Goal: Find specific page/section: Find specific page/section

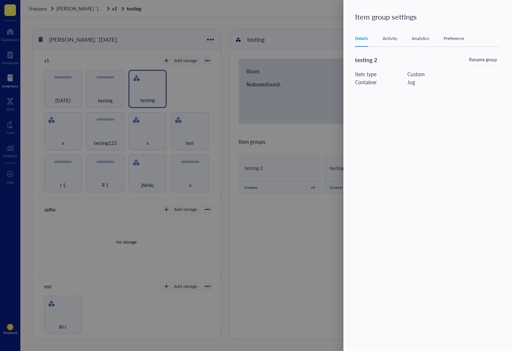
click at [463, 40] on div "Preference" at bounding box center [453, 38] width 20 height 7
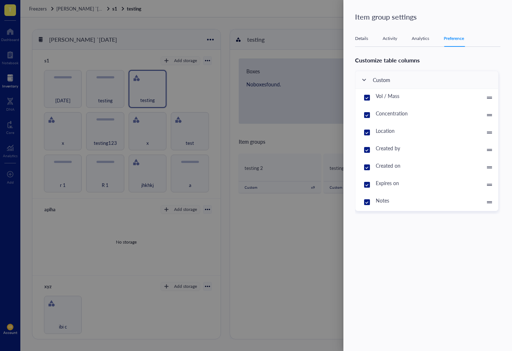
click at [424, 41] on div "Analytics" at bounding box center [419, 38] width 17 height 7
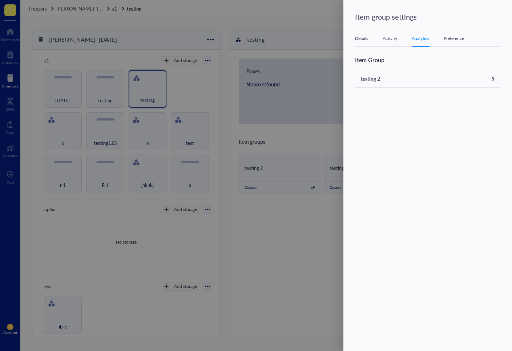
drag, startPoint x: 274, startPoint y: 122, endPoint x: 242, endPoint y: 120, distance: 32.4
click at [273, 122] on div at bounding box center [256, 175] width 512 height 351
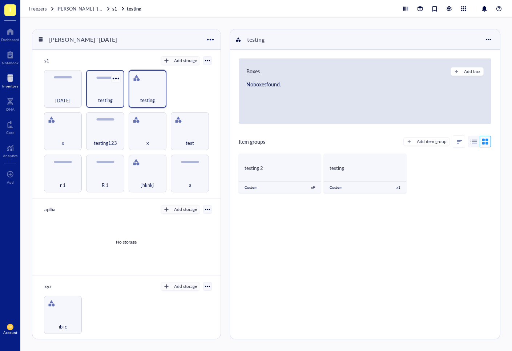
click at [113, 76] on div at bounding box center [115, 78] width 11 height 11
click at [119, 89] on icon at bounding box center [117, 91] width 5 height 5
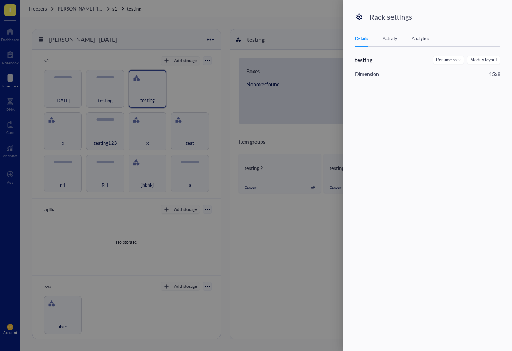
click at [412, 36] on div "Analytics" at bounding box center [419, 38] width 17 height 7
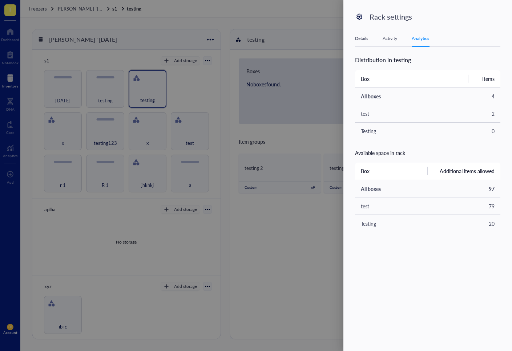
click at [196, 89] on div at bounding box center [256, 175] width 512 height 351
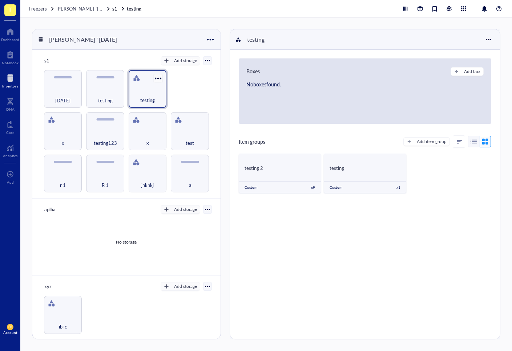
click at [155, 78] on div at bounding box center [158, 78] width 11 height 11
click at [182, 89] on div "Settings" at bounding box center [180, 91] width 49 height 7
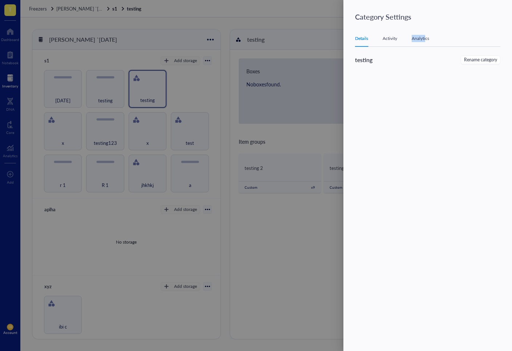
drag, startPoint x: 425, startPoint y: 35, endPoint x: 424, endPoint y: 43, distance: 7.7
click at [425, 37] on div "Analytics" at bounding box center [419, 38] width 17 height 7
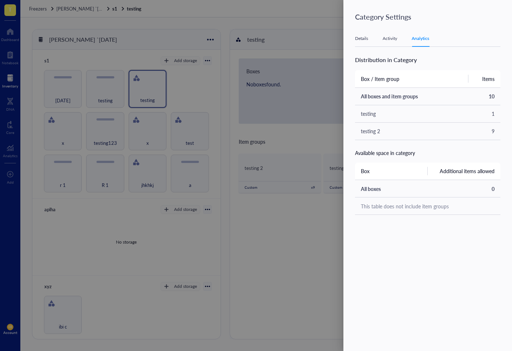
drag, startPoint x: 279, startPoint y: 81, endPoint x: 240, endPoint y: 86, distance: 39.5
click at [277, 82] on div at bounding box center [256, 175] width 512 height 351
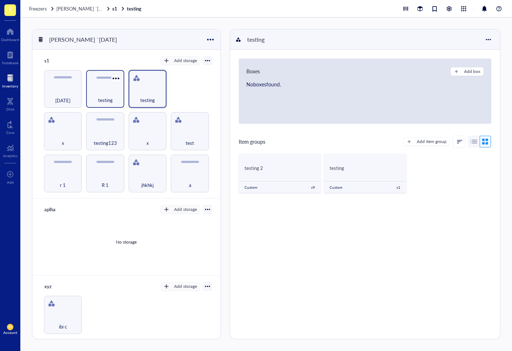
drag, startPoint x: 115, startPoint y: 80, endPoint x: 118, endPoint y: 78, distance: 4.1
click at [116, 80] on div at bounding box center [115, 78] width 11 height 11
click at [122, 89] on div "Settings" at bounding box center [135, 91] width 41 height 7
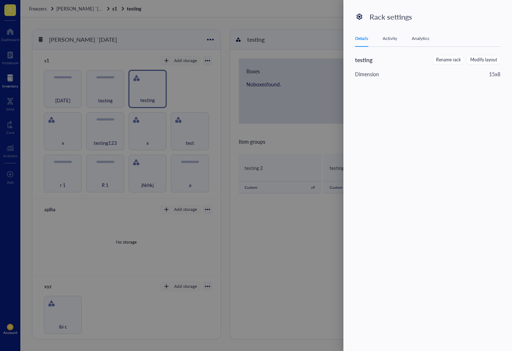
click at [434, 38] on div "Details Activity Analytics" at bounding box center [427, 38] width 145 height 16
click at [425, 39] on div "Analytics" at bounding box center [419, 38] width 17 height 7
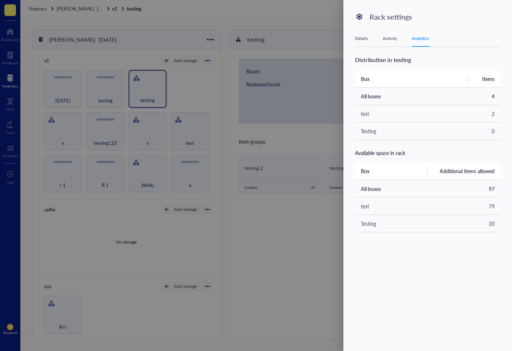
click at [256, 110] on div at bounding box center [256, 175] width 512 height 351
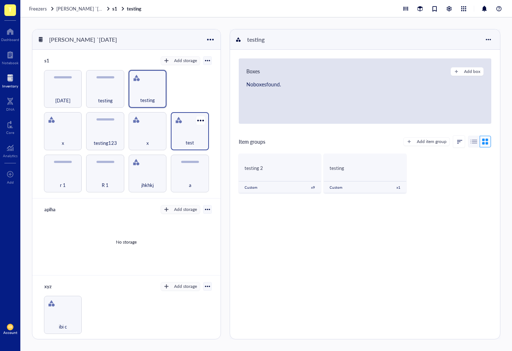
click at [186, 140] on span "test" at bounding box center [190, 143] width 8 height 8
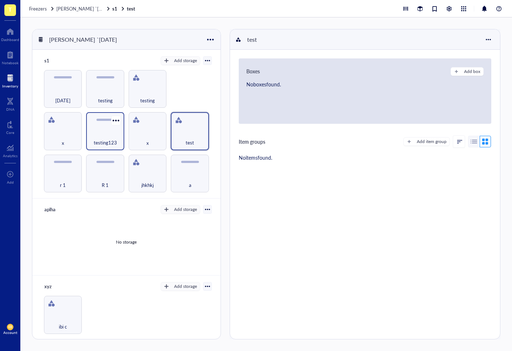
click at [94, 131] on div "testing123" at bounding box center [105, 139] width 30 height 16
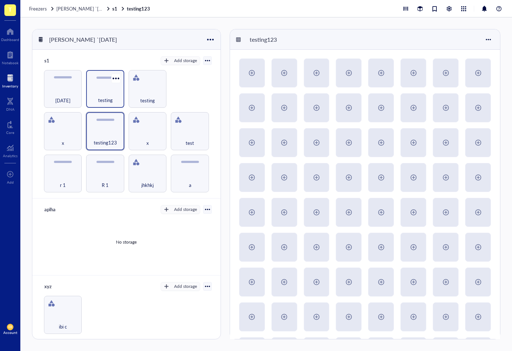
click at [108, 97] on span "testing" at bounding box center [105, 100] width 15 height 8
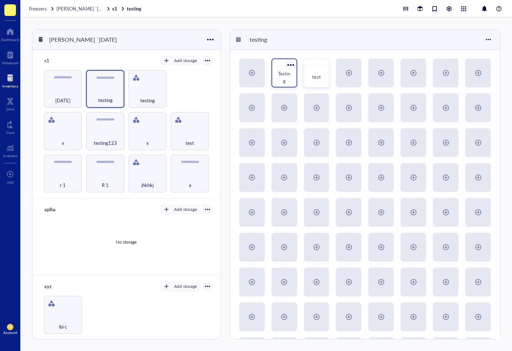
click at [278, 71] on span "Testing" at bounding box center [284, 77] width 12 height 14
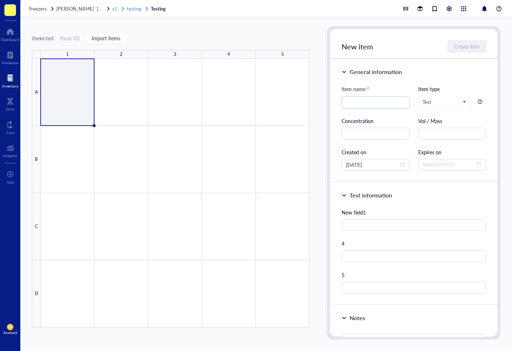
click at [127, 9] on span "testing" at bounding box center [134, 8] width 15 height 7
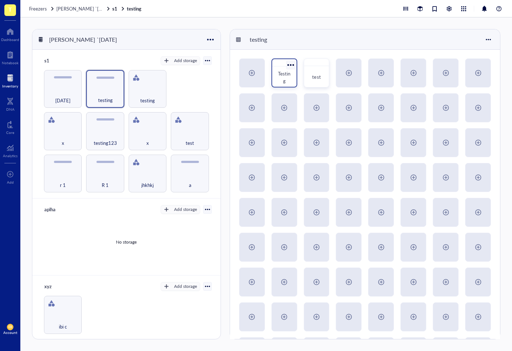
click at [290, 63] on div at bounding box center [290, 65] width 11 height 11
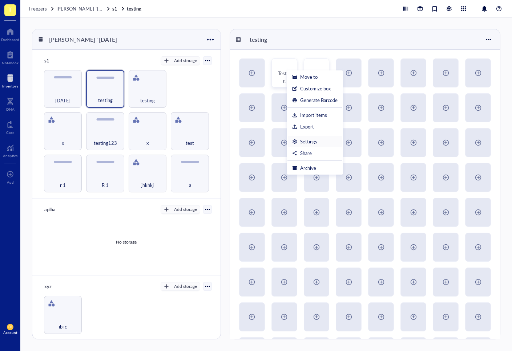
click at [310, 138] on div "Settings" at bounding box center [308, 141] width 17 height 7
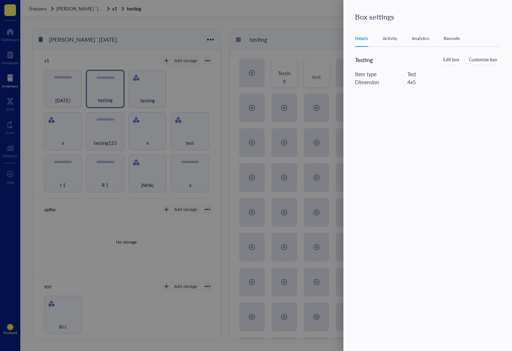
click at [458, 40] on div "Barcode" at bounding box center [451, 38] width 16 height 7
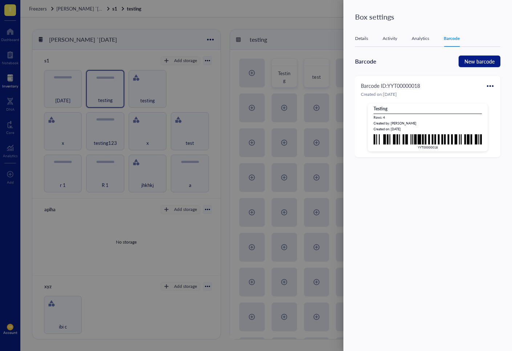
click at [427, 40] on div "Analytics" at bounding box center [419, 38] width 17 height 7
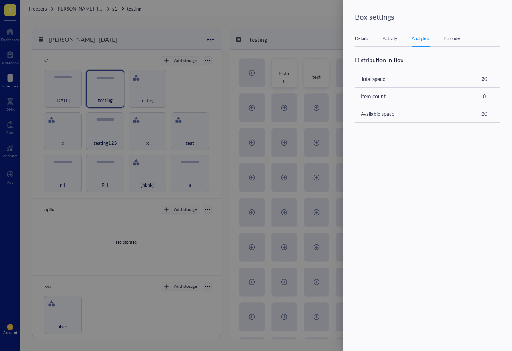
drag, startPoint x: 299, startPoint y: 57, endPoint x: 284, endPoint y: 0, distance: 58.5
click at [299, 56] on div at bounding box center [256, 175] width 512 height 351
